Goal: Task Accomplishment & Management: Complete application form

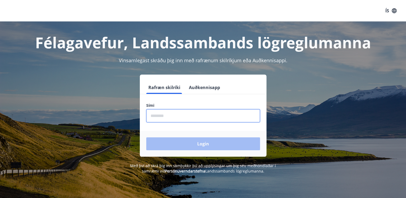
click at [202, 117] on input "phone" at bounding box center [203, 115] width 114 height 13
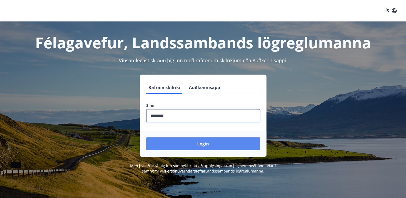
type input "********"
click at [196, 146] on button "Login" at bounding box center [203, 143] width 114 height 13
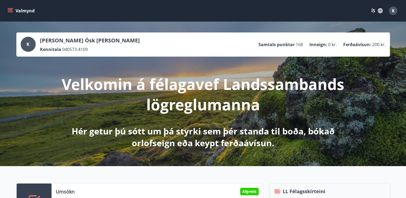
click at [12, 8] on icon "menu" at bounding box center [11, 8] width 6 height 1
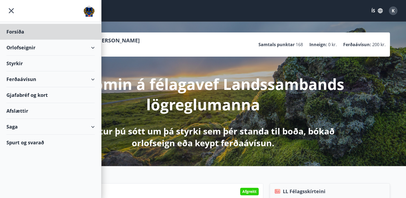
click at [16, 40] on div "Styrkir" at bounding box center [50, 32] width 88 height 16
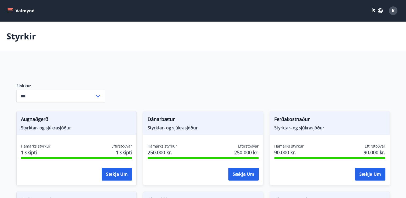
type input "***"
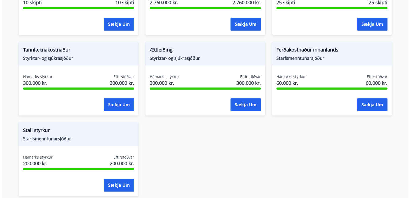
scroll to position [520, 0]
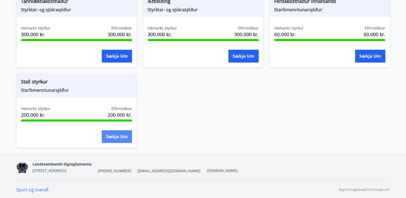
click at [118, 135] on button "Sækja um" at bounding box center [117, 136] width 30 height 13
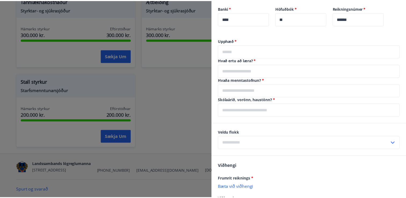
scroll to position [270, 0]
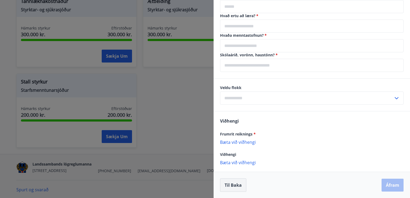
click at [239, 186] on button "Til baka" at bounding box center [233, 184] width 26 height 13
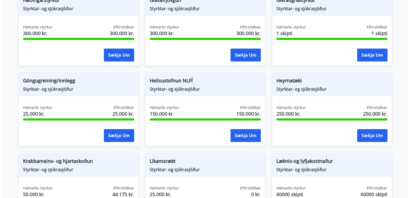
scroll to position [0, 0]
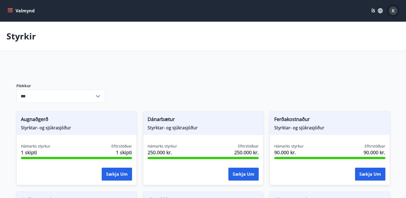
click at [394, 9] on div "K" at bounding box center [393, 10] width 9 height 9
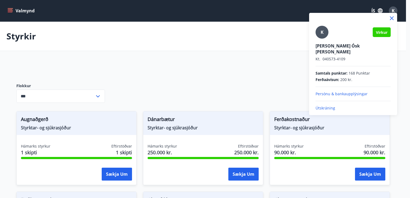
click at [325, 105] on p "Útskráning" at bounding box center [353, 107] width 75 height 5
